Goal: Information Seeking & Learning: Learn about a topic

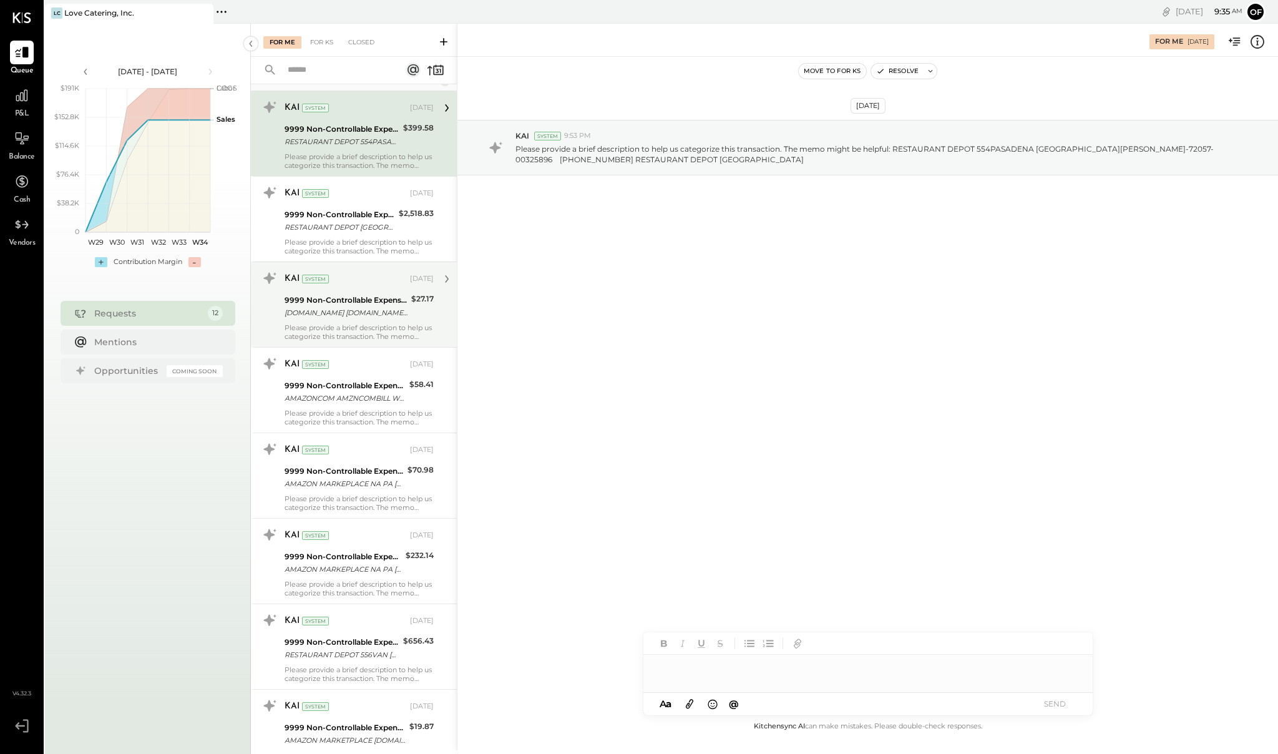
scroll to position [30, 0]
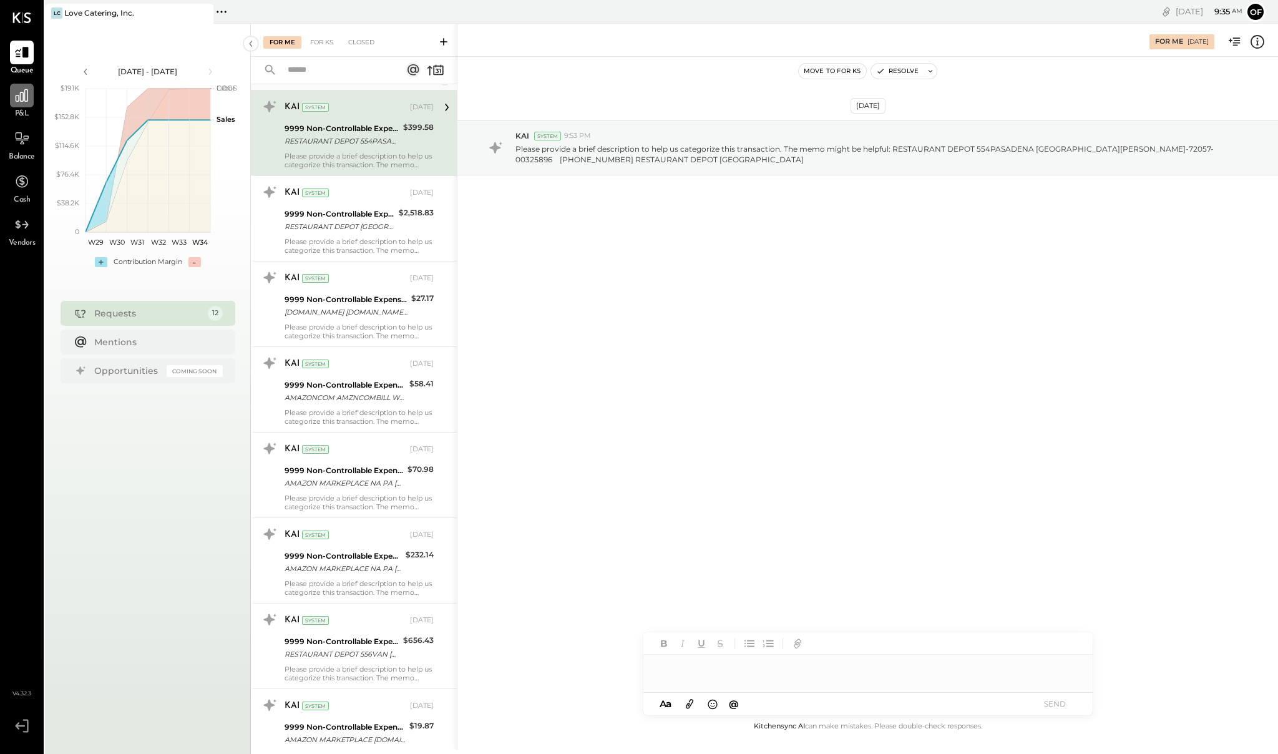
click at [25, 104] on div at bounding box center [22, 96] width 24 height 24
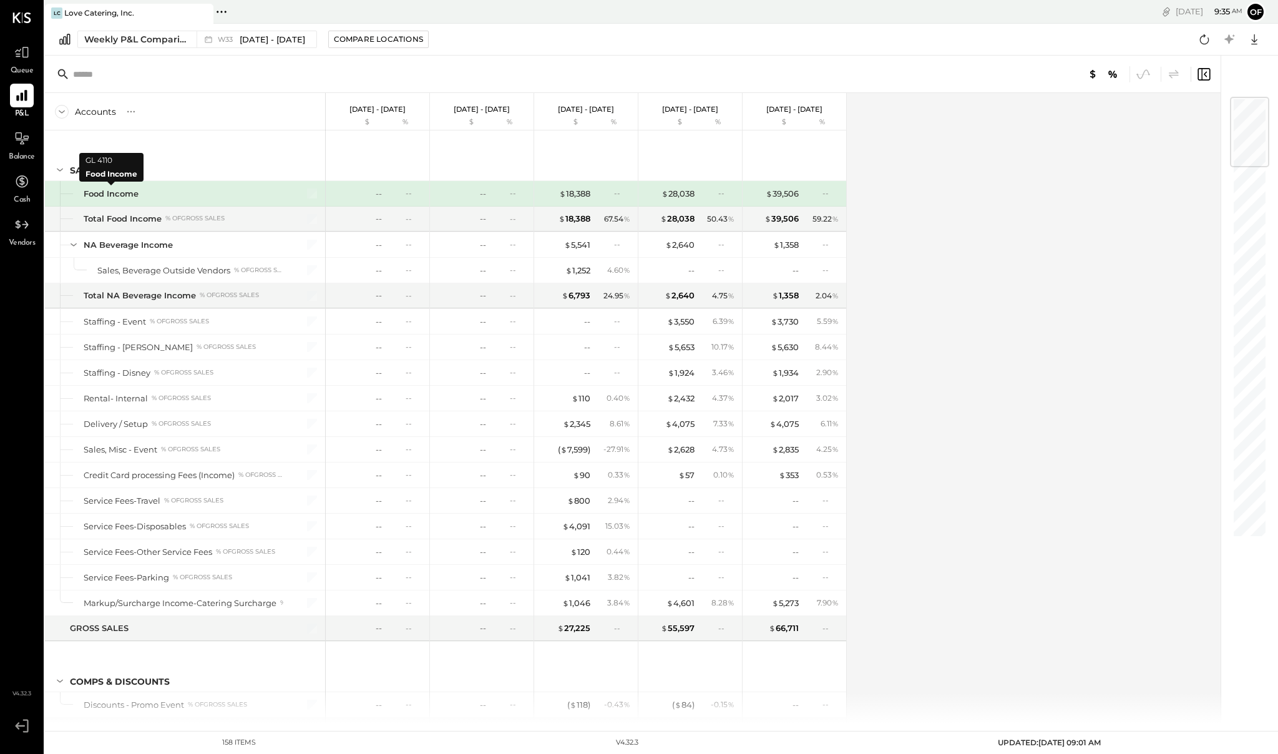
click at [112, 193] on div "Food Income" at bounding box center [111, 194] width 55 height 12
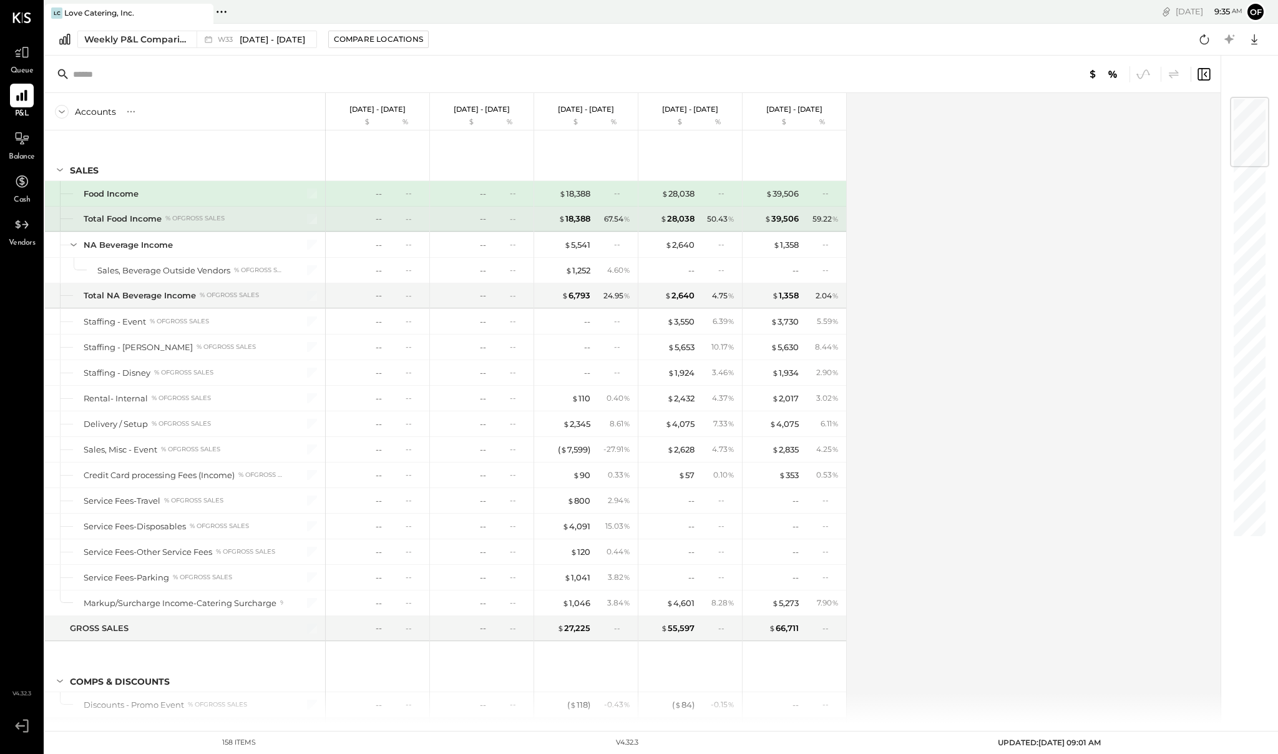
click at [121, 219] on div "Total Food Income" at bounding box center [123, 219] width 78 height 12
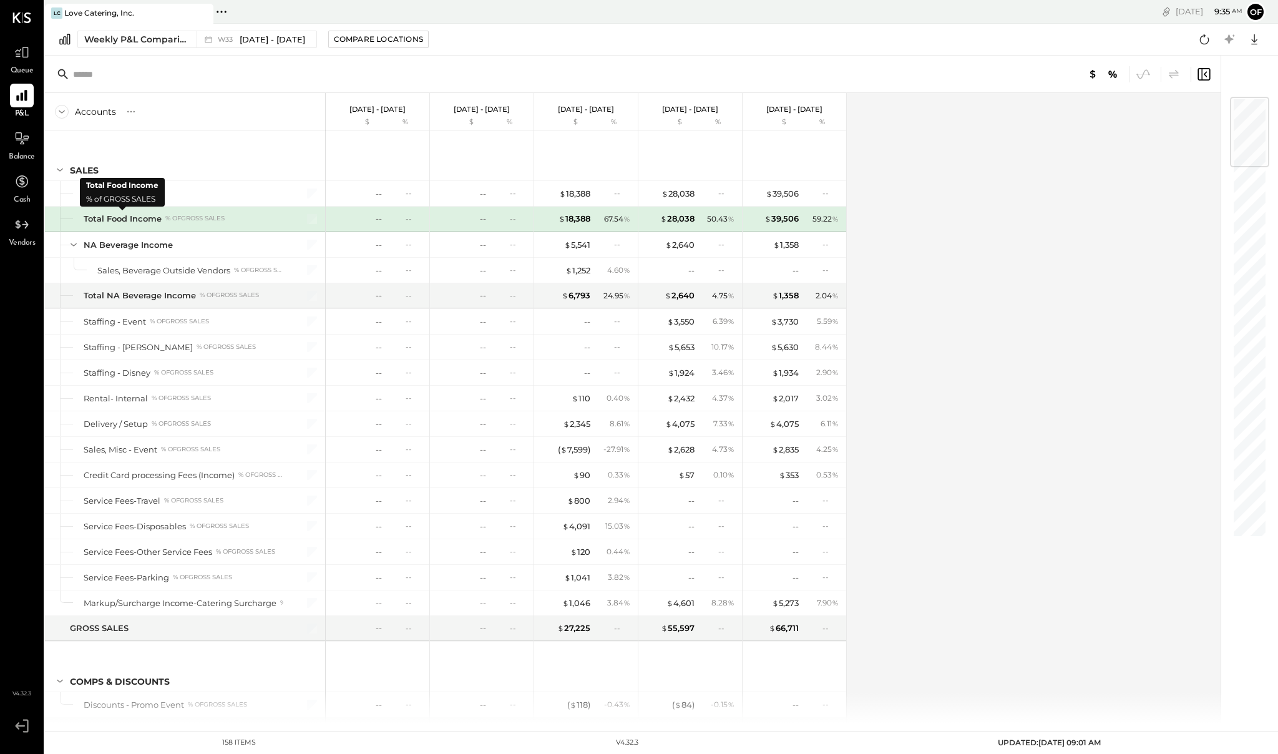
click at [121, 219] on div "Total Food Income" at bounding box center [123, 219] width 78 height 12
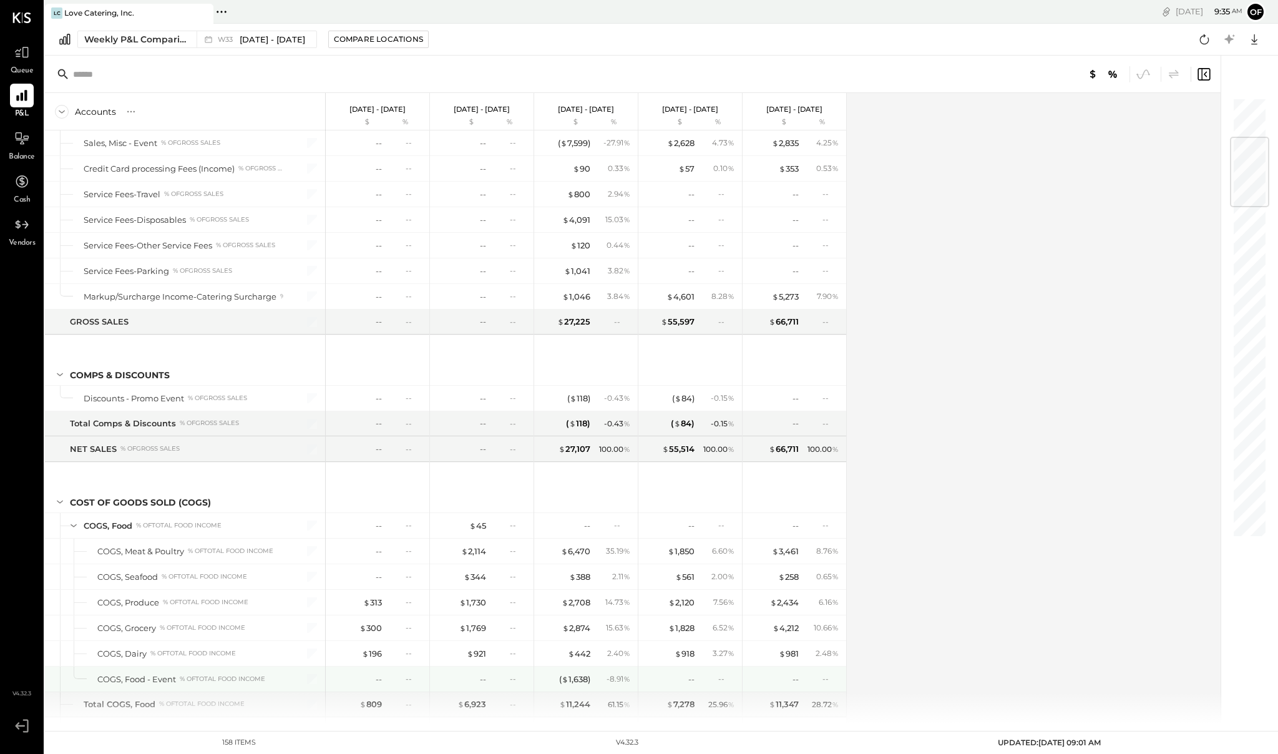
scroll to position [334, 0]
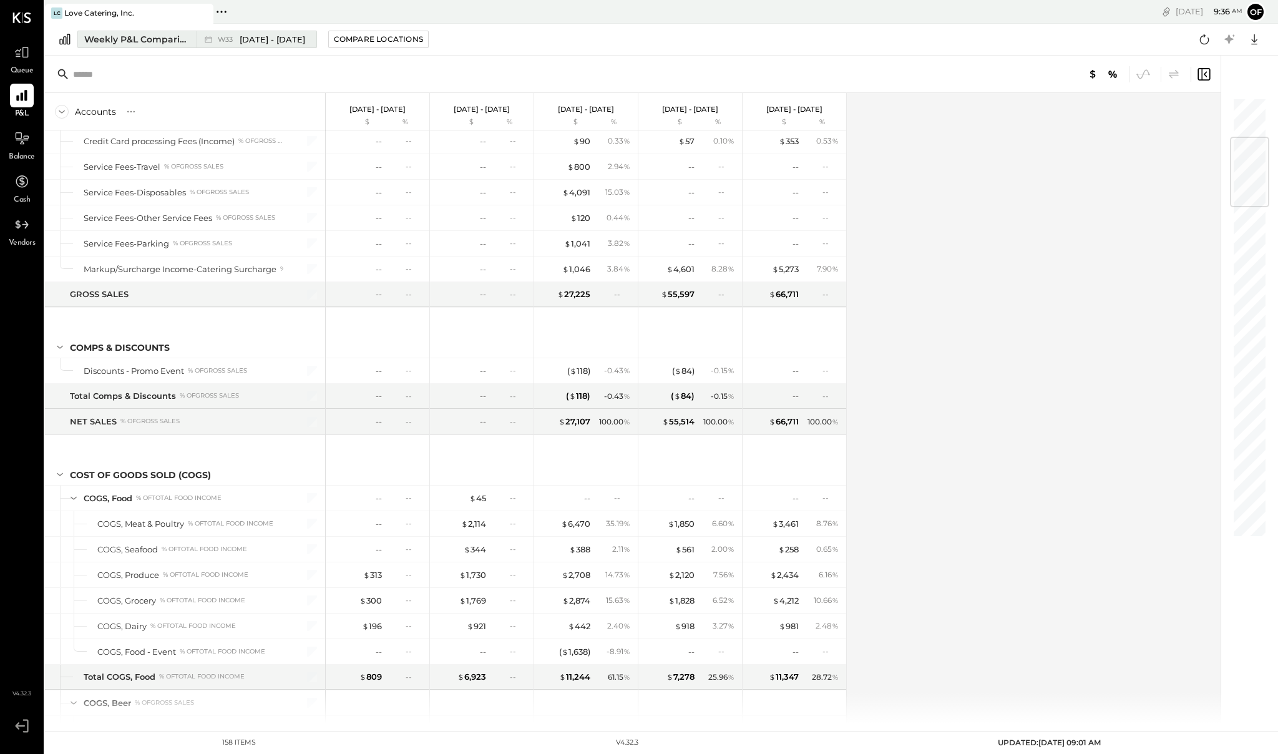
click at [137, 41] on div "Weekly P&L Comparison" at bounding box center [136, 39] width 105 height 12
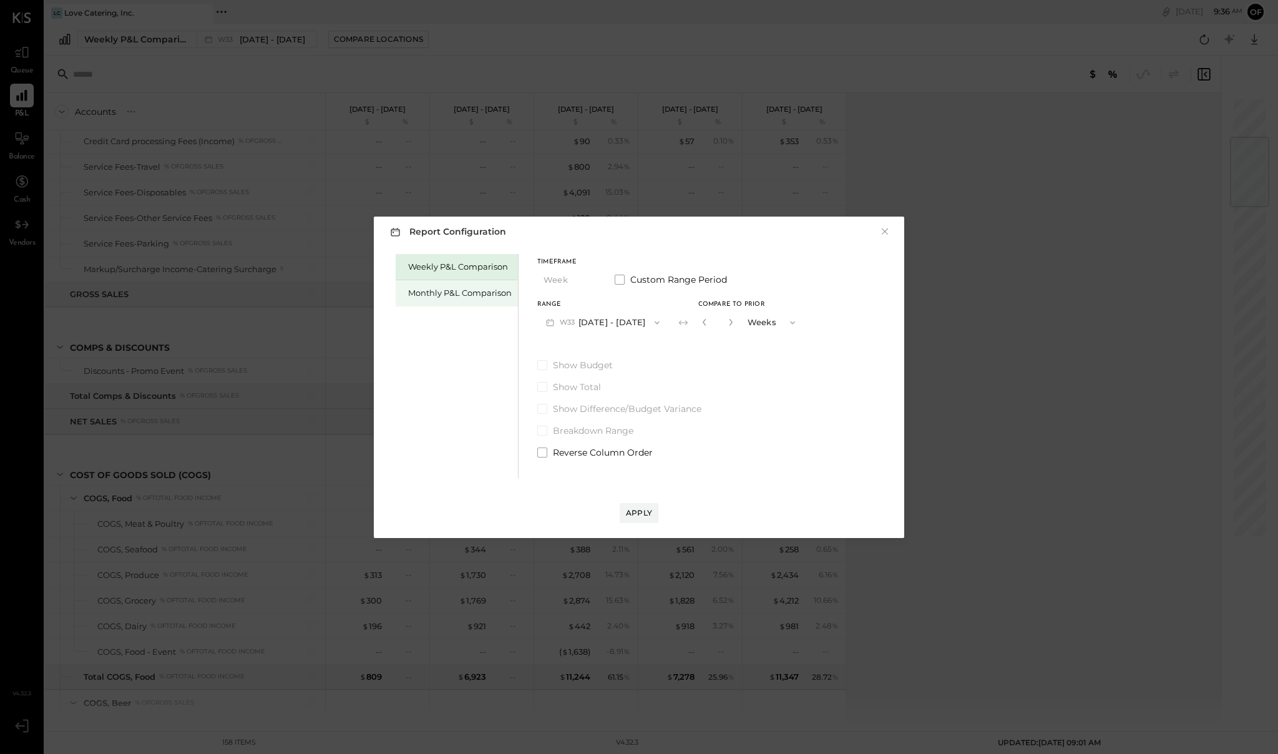
click at [448, 295] on div "Monthly P&L Comparison" at bounding box center [460, 293] width 104 height 12
click at [757, 425] on div "Weekly P&L Comparison Monthly P&L Comparison Timeframe Month Custom Range Perio…" at bounding box center [638, 364] width 505 height 227
click at [649, 512] on div "Apply" at bounding box center [639, 512] width 26 height 11
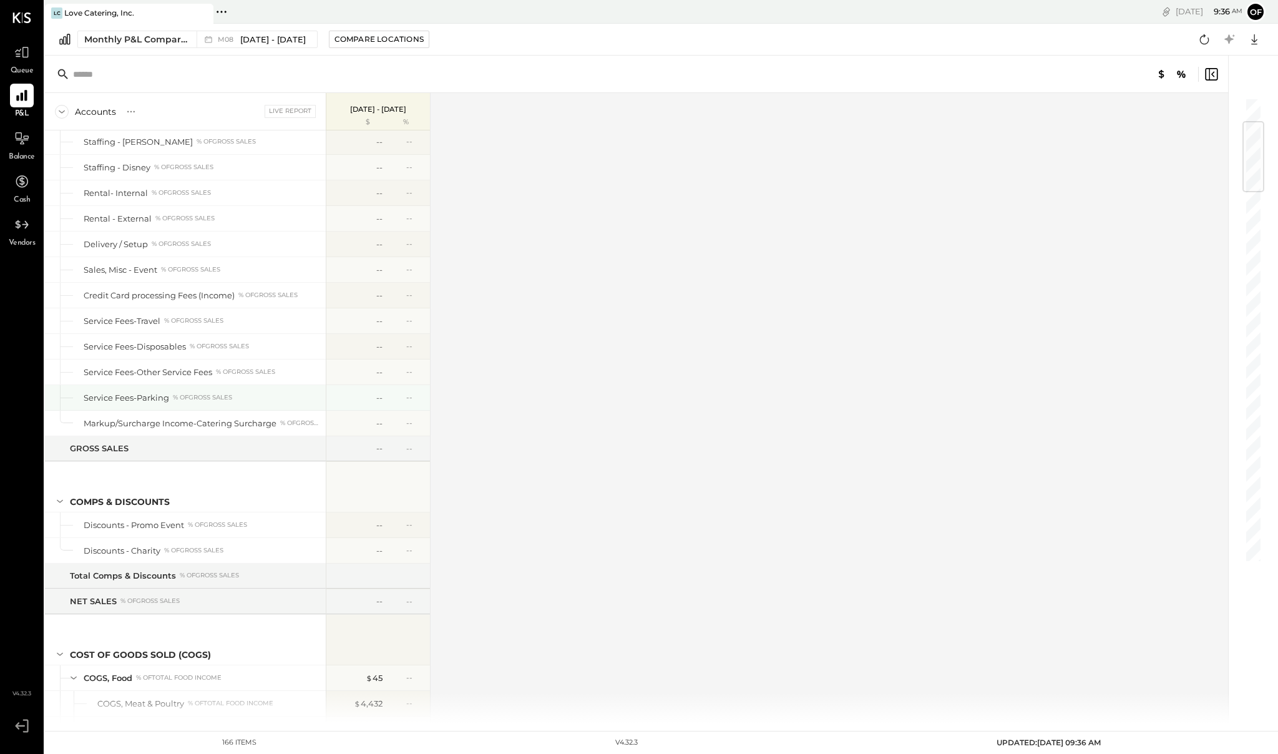
scroll to position [471, 0]
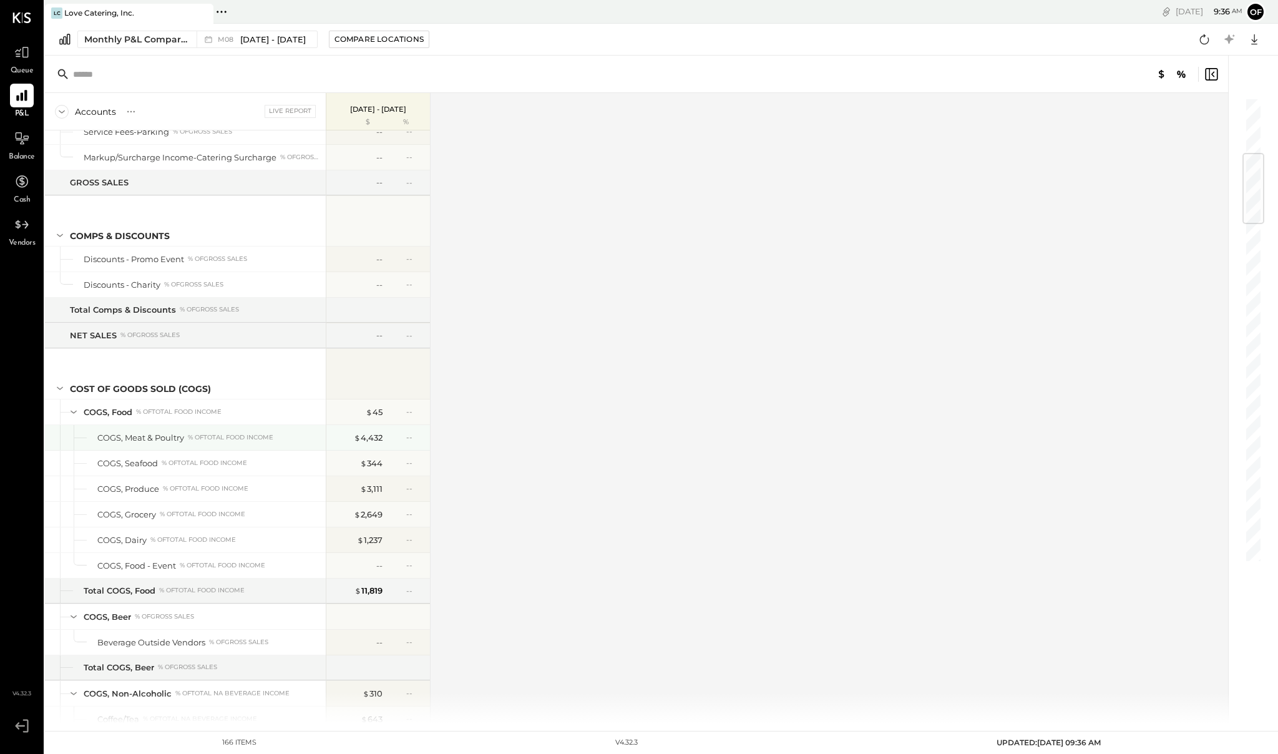
click at [152, 437] on div "COGS, Meat & Poultry" at bounding box center [140, 438] width 87 height 12
click at [377, 436] on div "$ 4,432" at bounding box center [368, 438] width 29 height 12
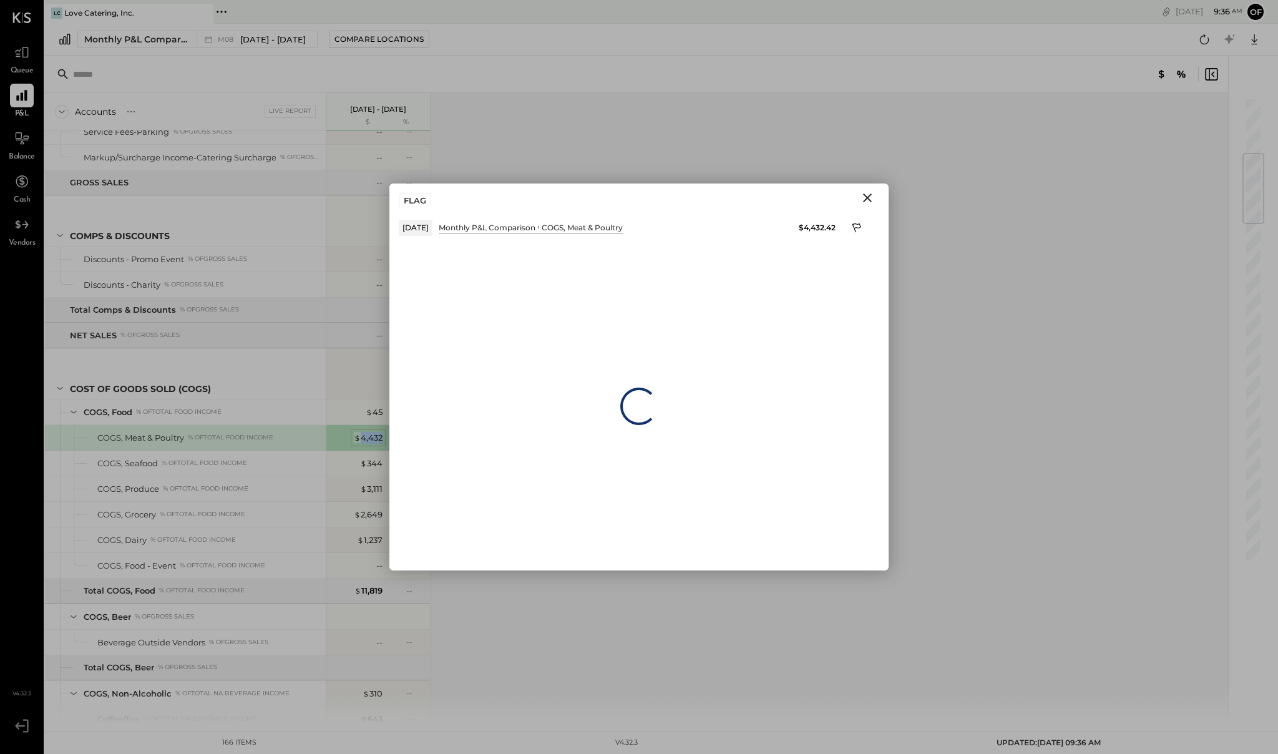
click at [377, 436] on div "$ 4,432" at bounding box center [368, 438] width 29 height 12
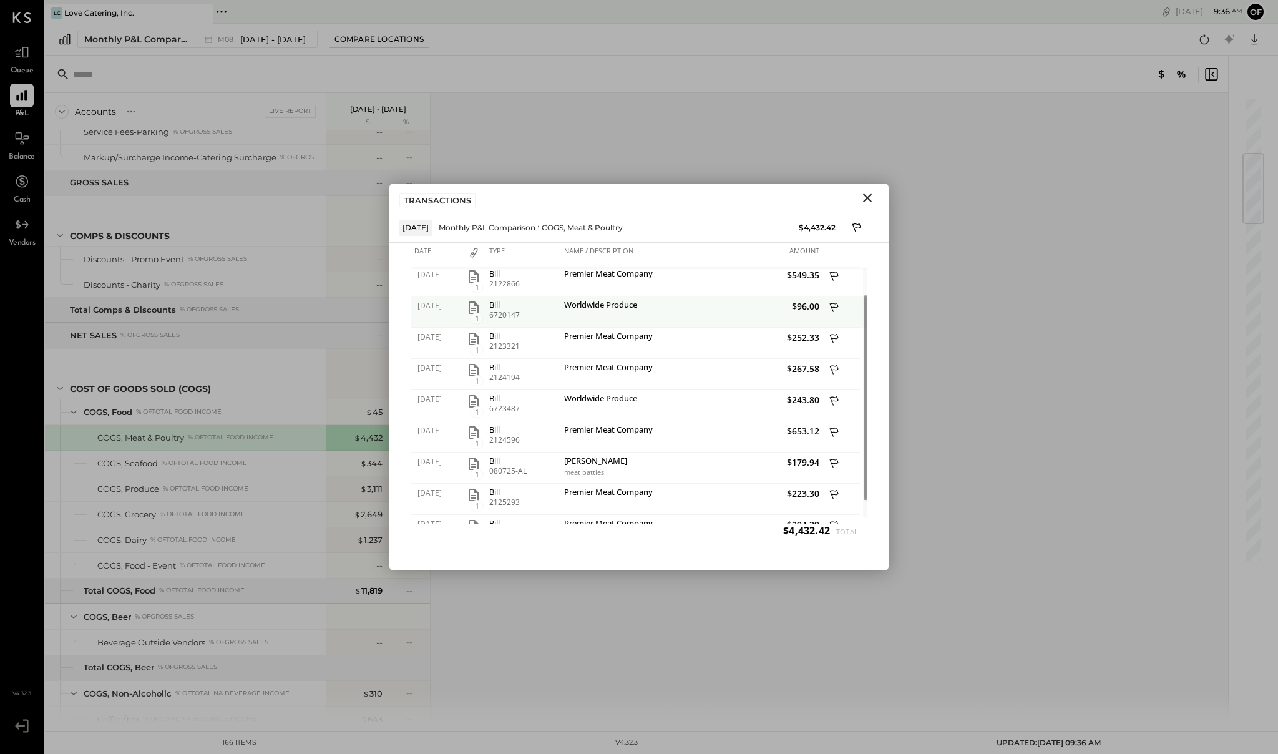
click at [598, 305] on div "Worldwide Produce" at bounding box center [626, 306] width 125 height 12
click at [474, 306] on icon "button" at bounding box center [473, 307] width 15 height 15
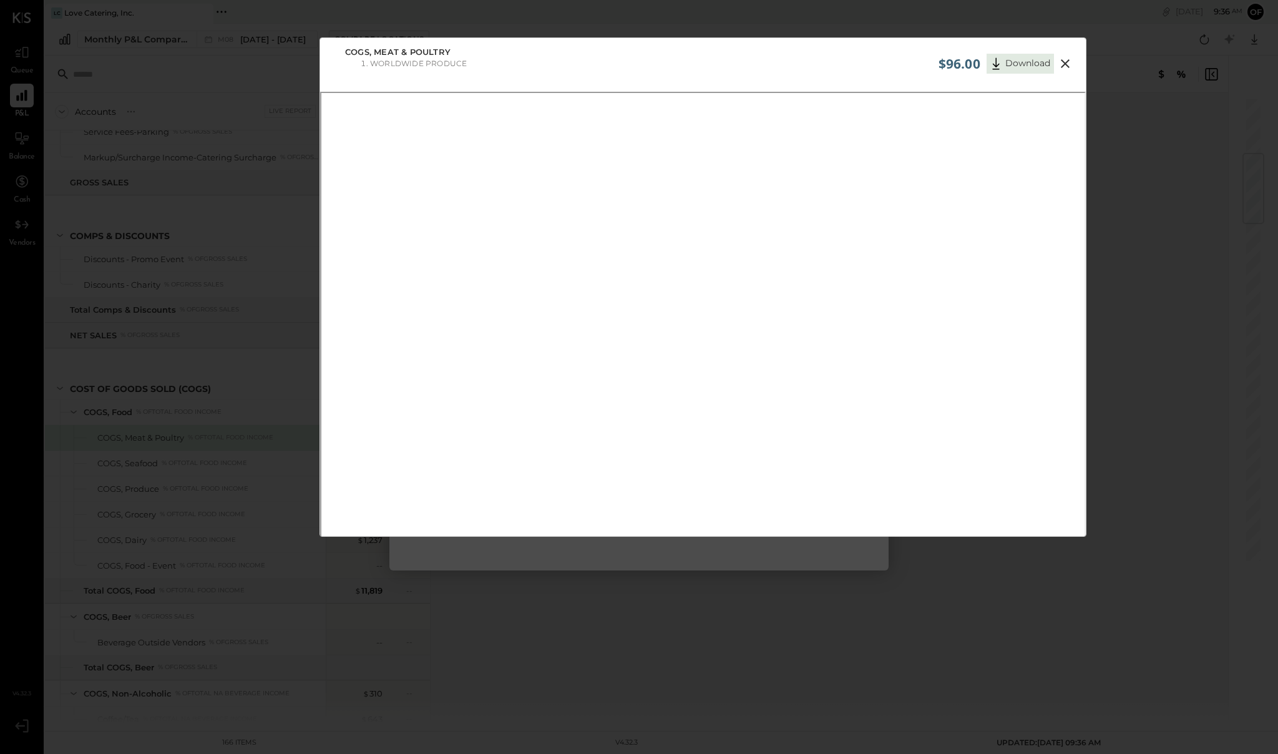
click at [1064, 63] on icon at bounding box center [1065, 63] width 9 height 9
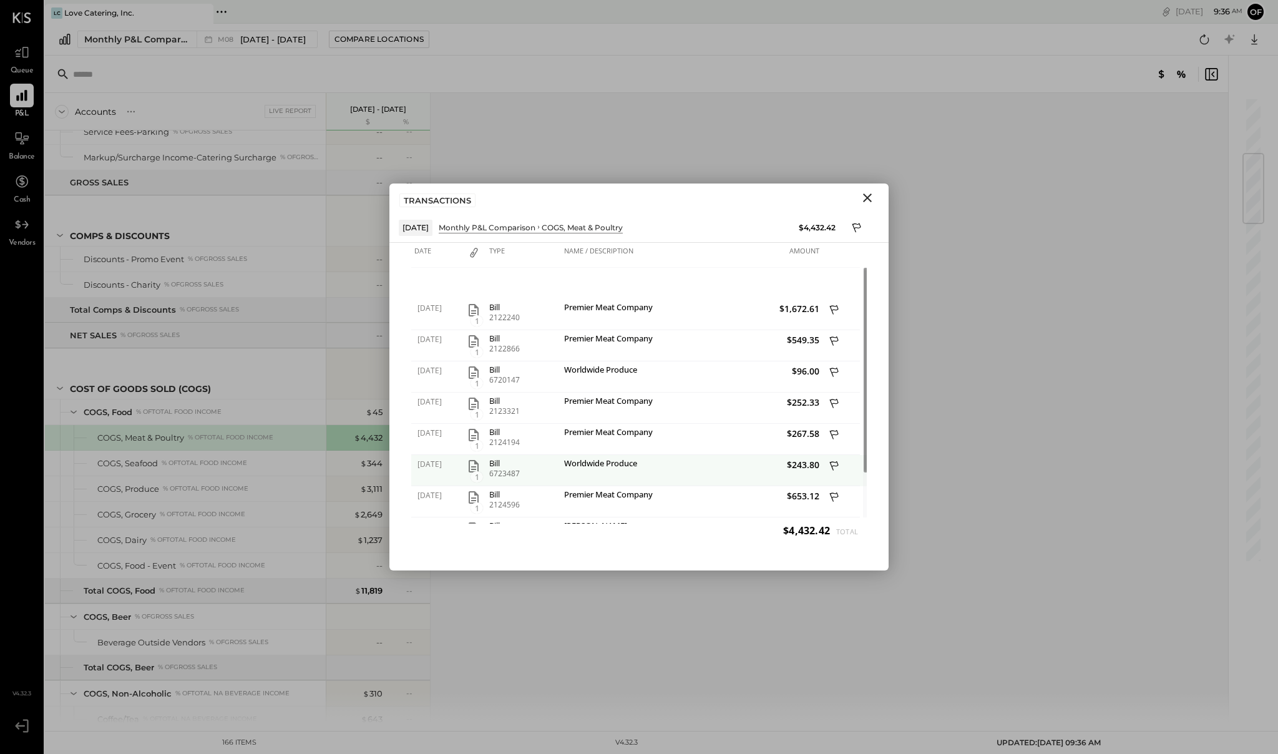
click at [475, 464] on icon "button" at bounding box center [473, 466] width 15 height 15
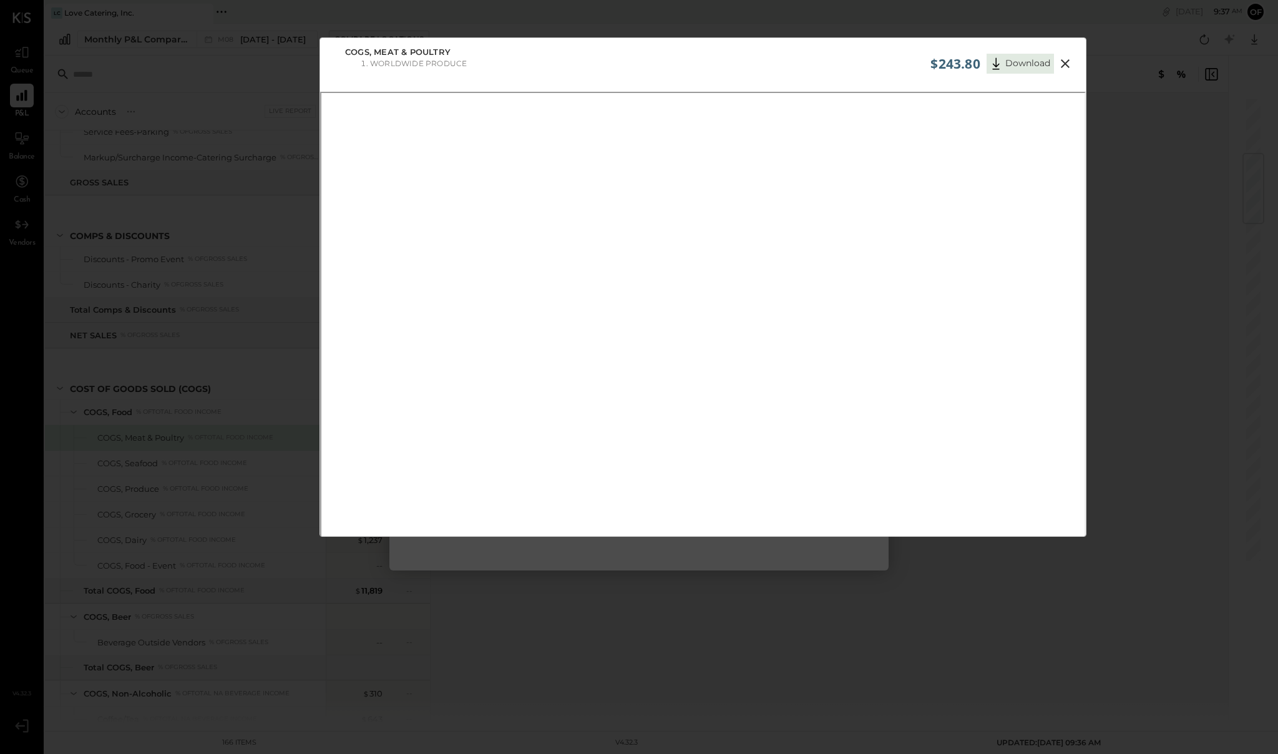
click at [1064, 64] on icon at bounding box center [1065, 63] width 15 height 15
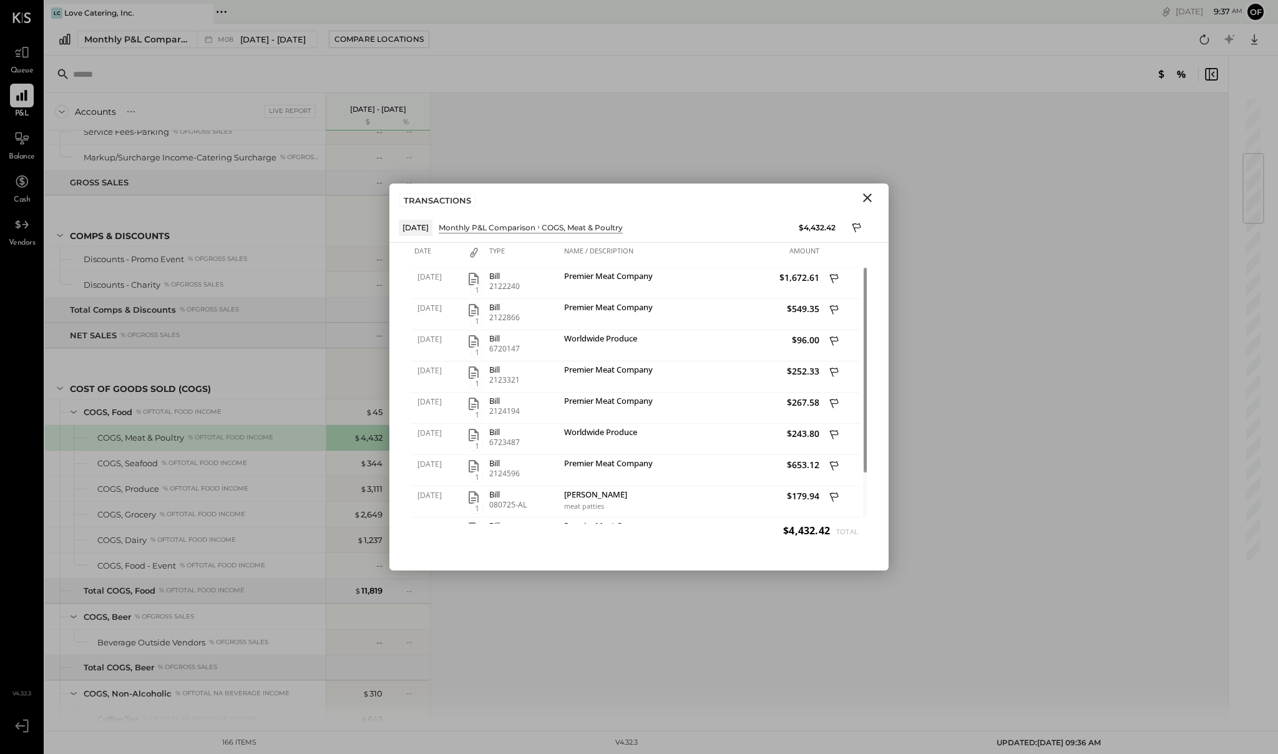
click at [867, 195] on icon "Close" at bounding box center [867, 197] width 15 height 15
